Goal: Find specific page/section

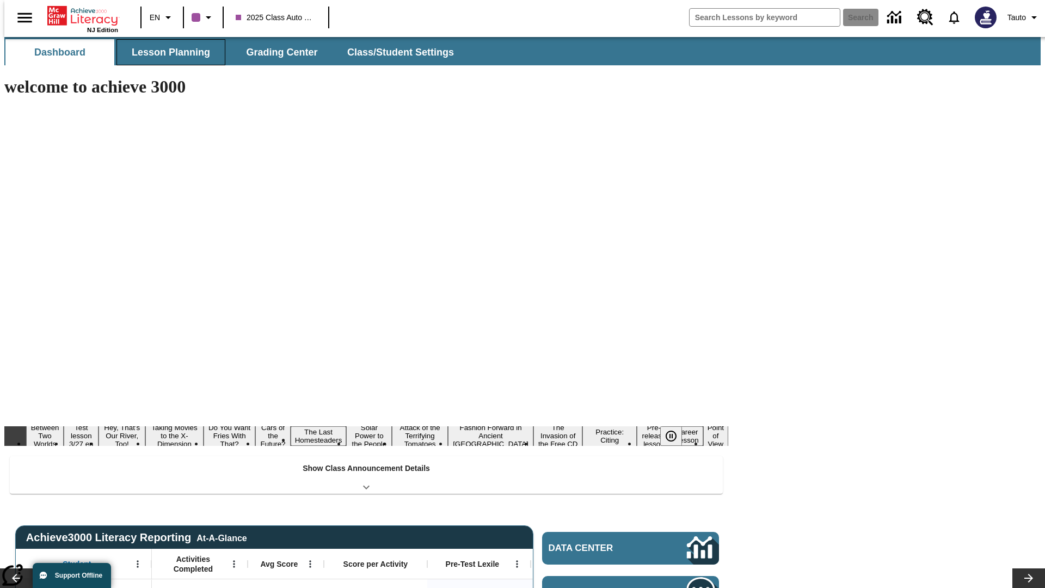
click at [167, 52] on button "Lesson Planning" at bounding box center [171, 52] width 109 height 26
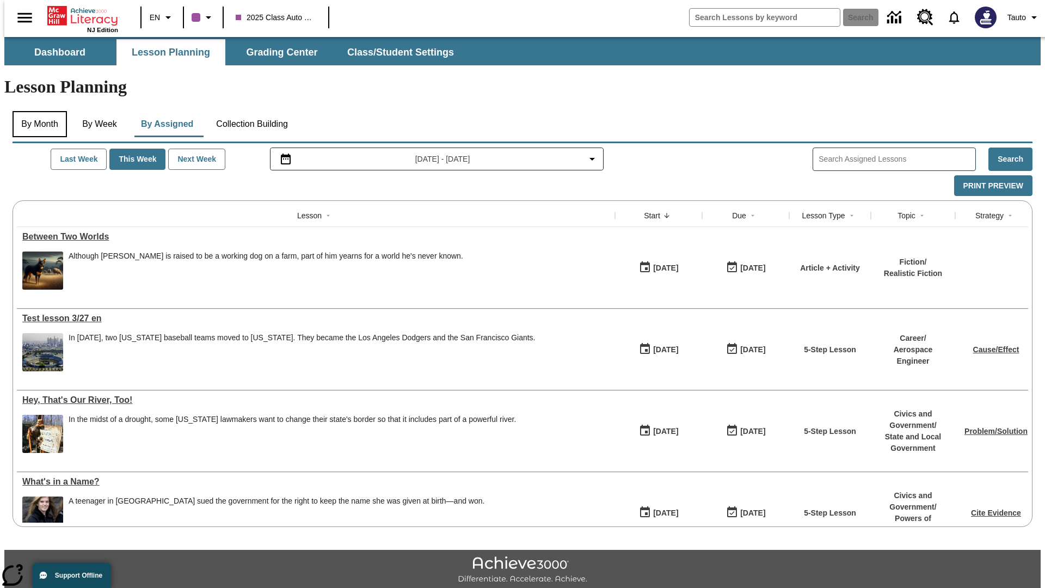
click at [36, 111] on button "By Month" at bounding box center [40, 124] width 54 height 26
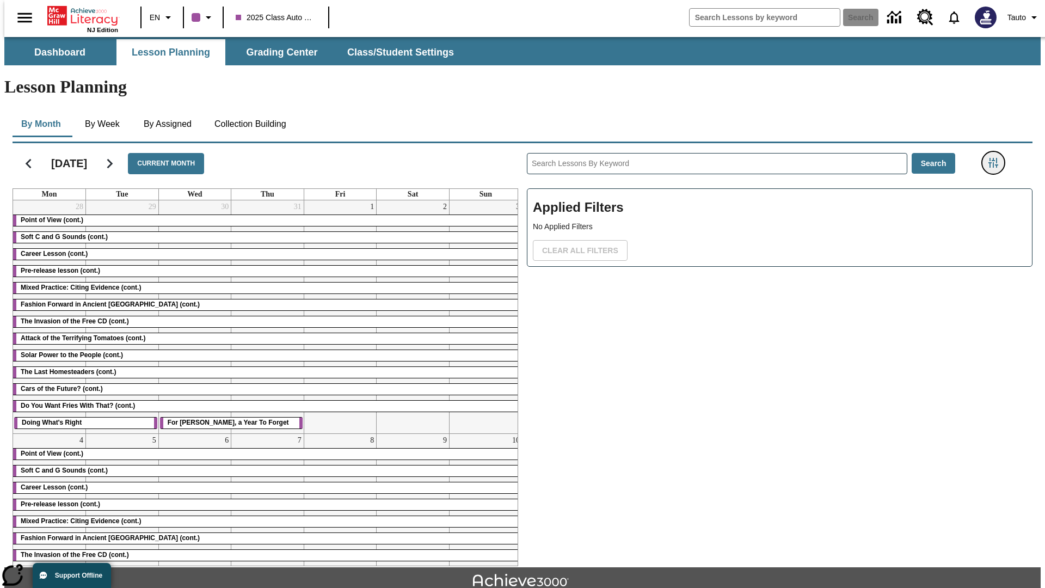
click at [997, 158] on icon "Filters Side menu" at bounding box center [994, 163] width 10 height 10
